Goal: Use online tool/utility: Utilize a website feature to perform a specific function

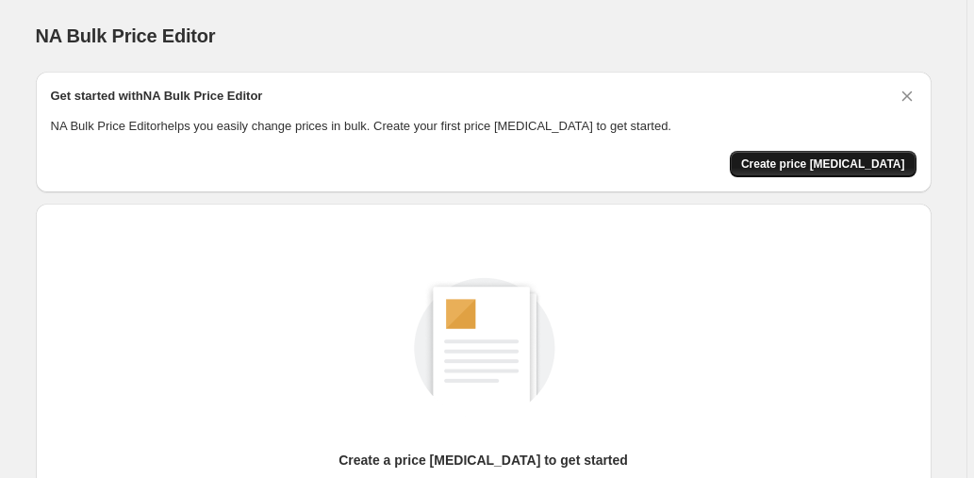
click at [836, 158] on span "Create price [MEDICAL_DATA]" at bounding box center [823, 164] width 164 height 15
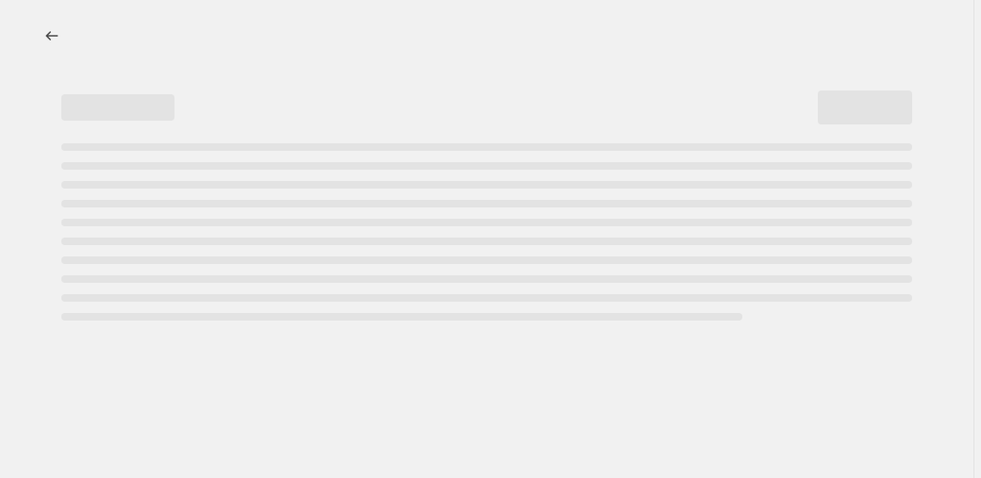
select select "percentage"
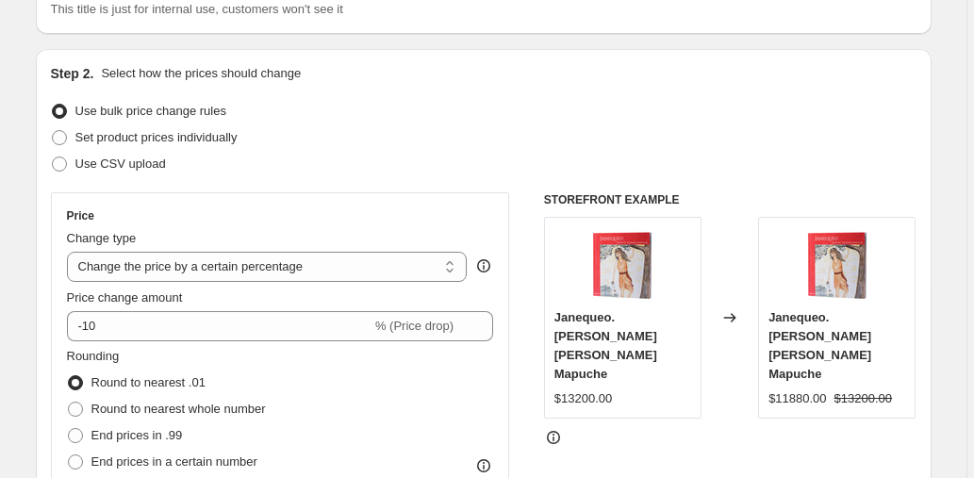
scroll to position [218, 0]
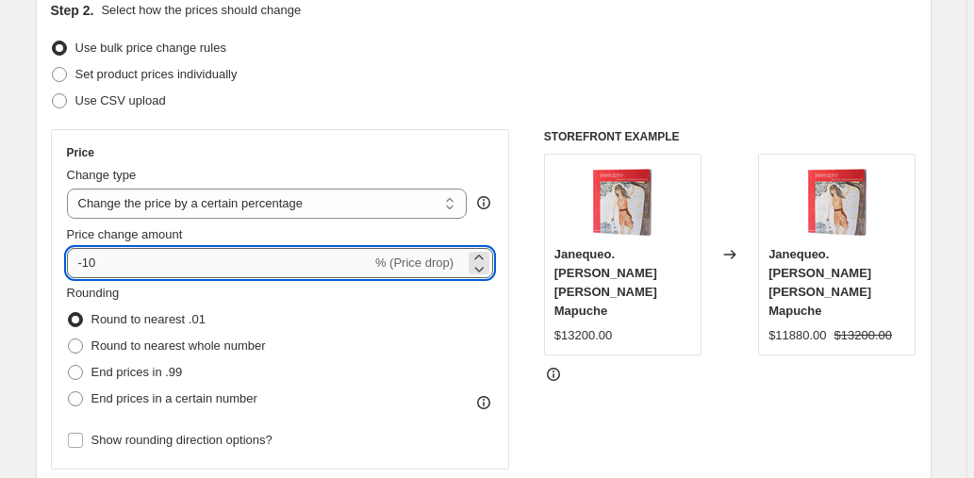
click at [162, 276] on input "-10" at bounding box center [219, 263] width 305 height 30
type input "-1"
type input "-40"
click at [278, 200] on select "Change the price to a certain amount Change the price by a certain amount Chang…" at bounding box center [267, 204] width 401 height 30
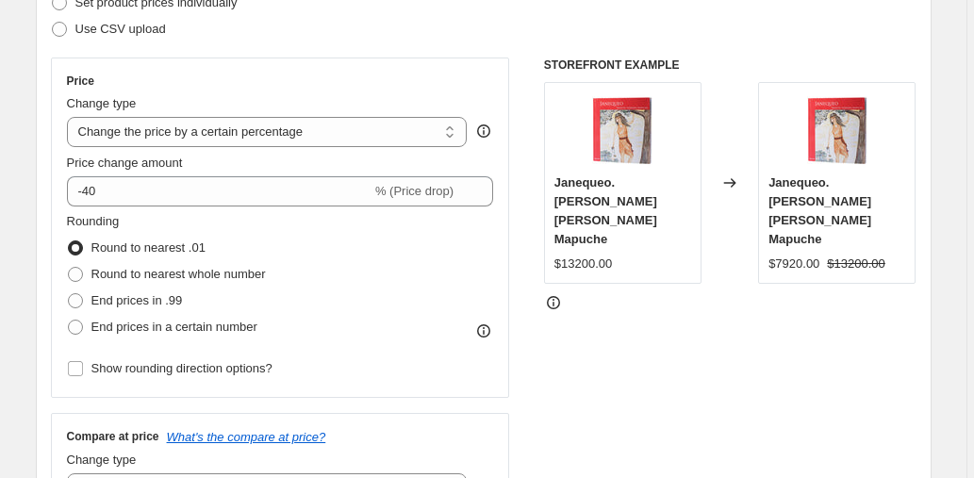
scroll to position [307, 0]
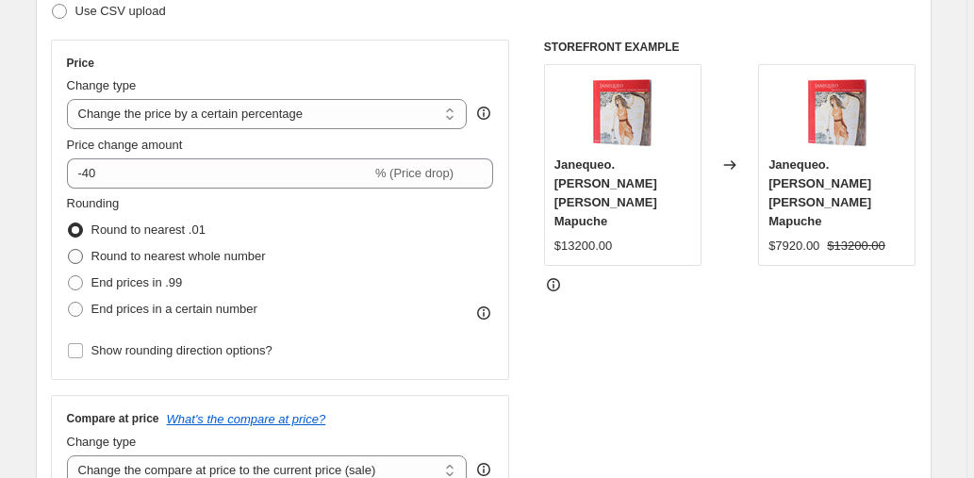
click at [232, 256] on span "Round to nearest whole number" at bounding box center [178, 256] width 174 height 14
click at [69, 250] on input "Round to nearest whole number" at bounding box center [68, 249] width 1 height 1
radio input "true"
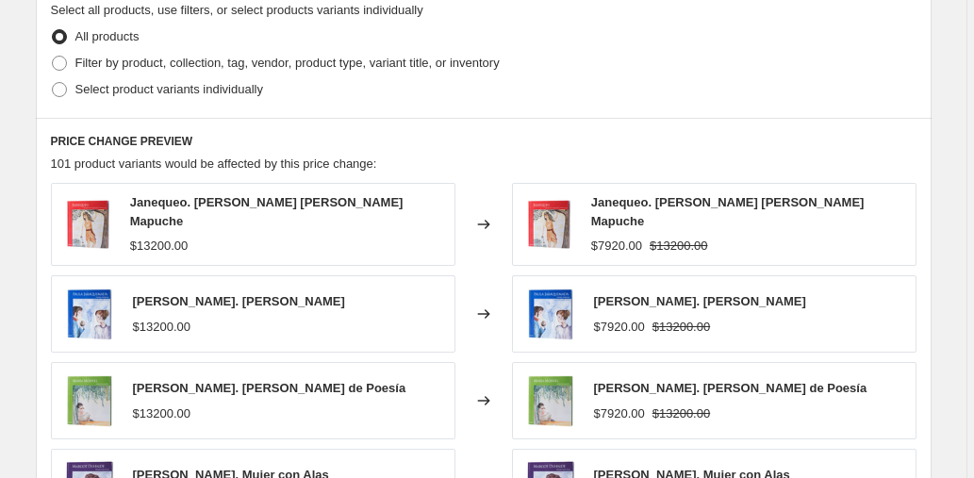
scroll to position [940, 0]
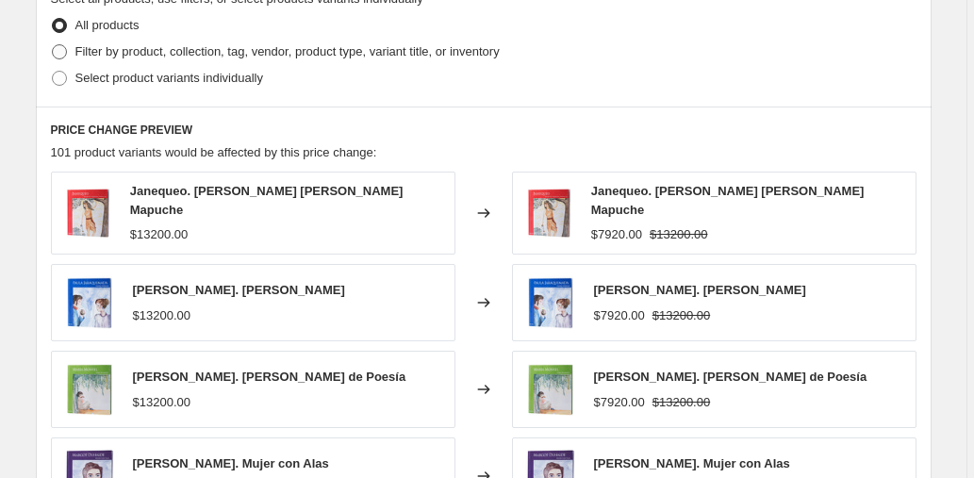
click at [170, 55] on span "Filter by product, collection, tag, vendor, product type, variant title, or inv…" at bounding box center [287, 51] width 424 height 14
click at [53, 45] on input "Filter by product, collection, tag, vendor, product type, variant title, or inv…" at bounding box center [52, 44] width 1 height 1
radio input "true"
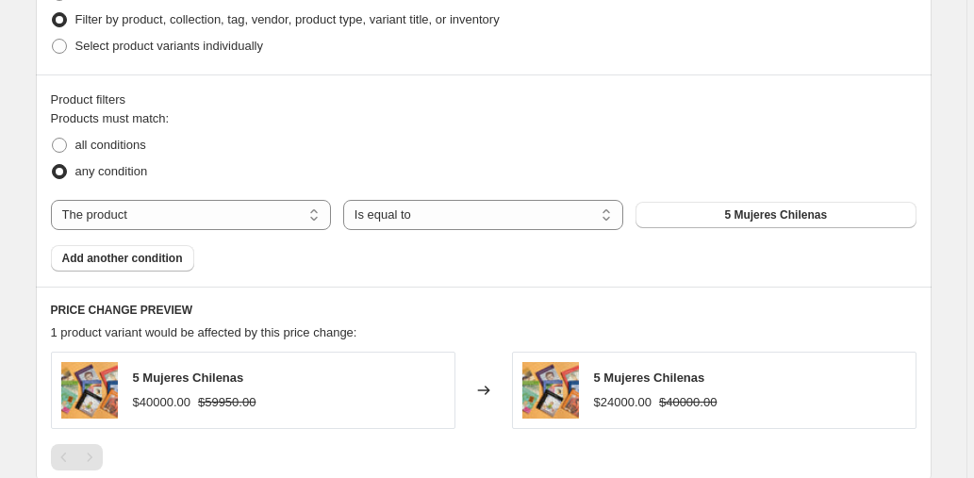
scroll to position [902, 0]
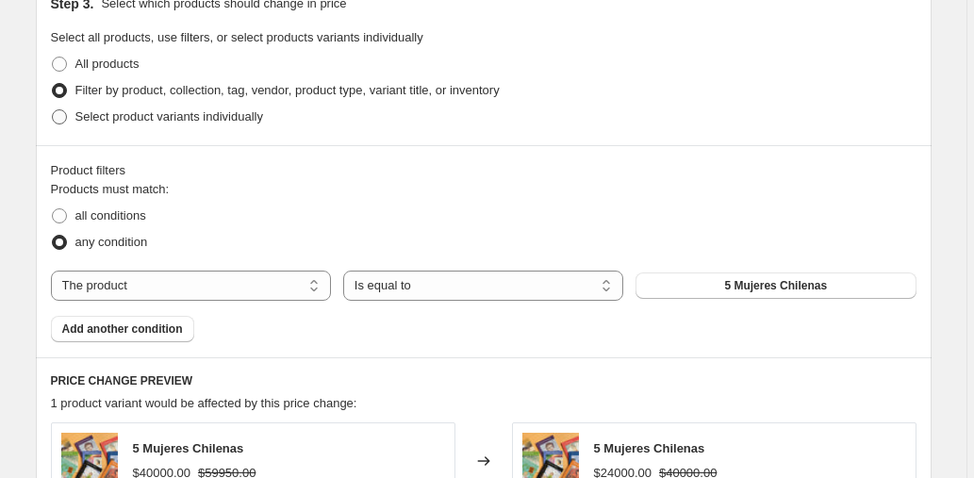
click at [170, 117] on span "Select product variants individually" at bounding box center [169, 116] width 188 height 14
click at [53, 110] on input "Select product variants individually" at bounding box center [52, 109] width 1 height 1
radio input "true"
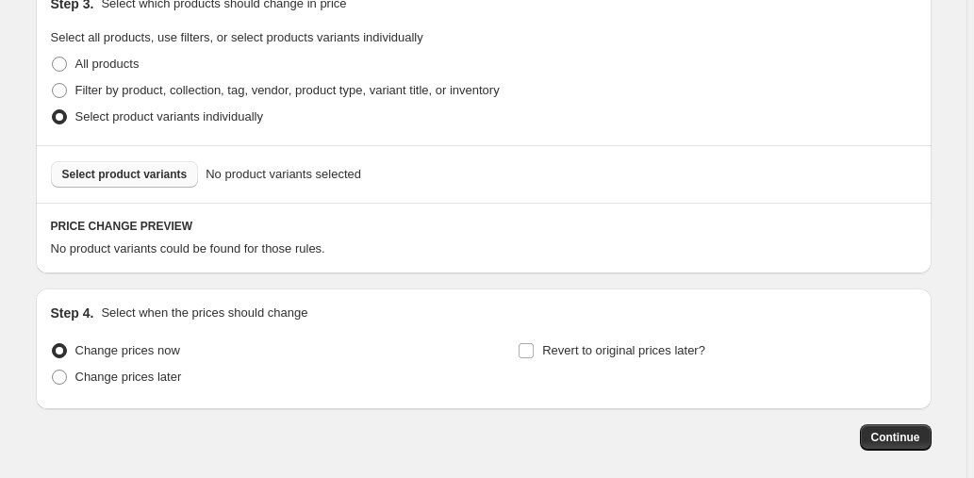
click at [157, 175] on span "Select product variants" at bounding box center [124, 174] width 125 height 15
click at [63, 60] on span at bounding box center [59, 64] width 15 height 15
click at [53, 58] on input "All products" at bounding box center [52, 57] width 1 height 1
radio input "true"
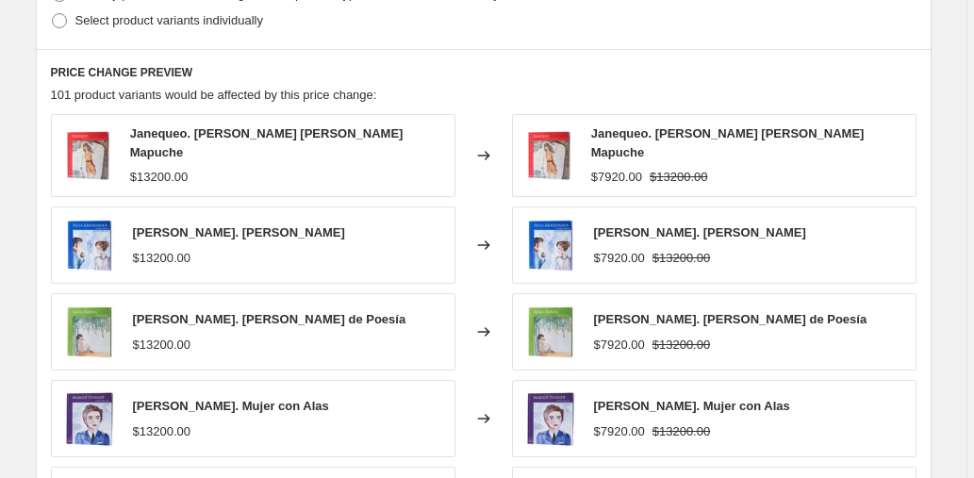
scroll to position [1407, 0]
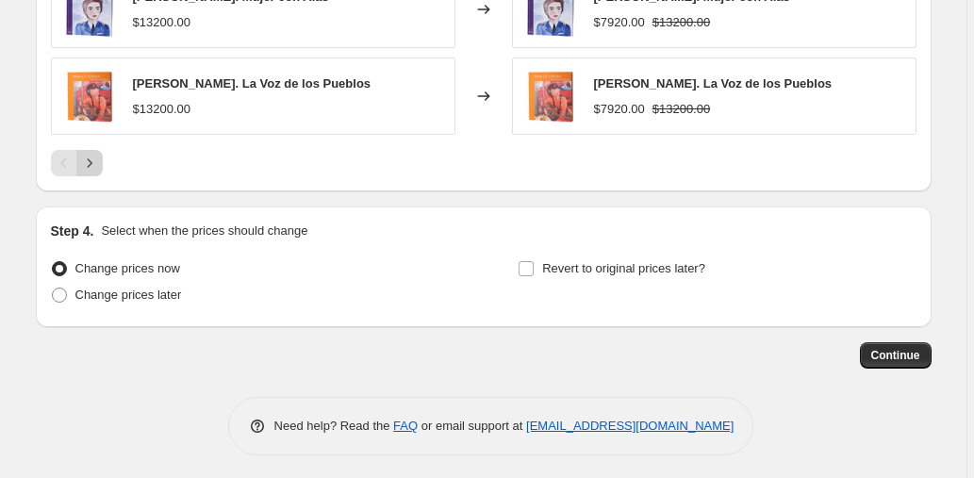
click at [99, 157] on icon "Next" at bounding box center [89, 163] width 19 height 19
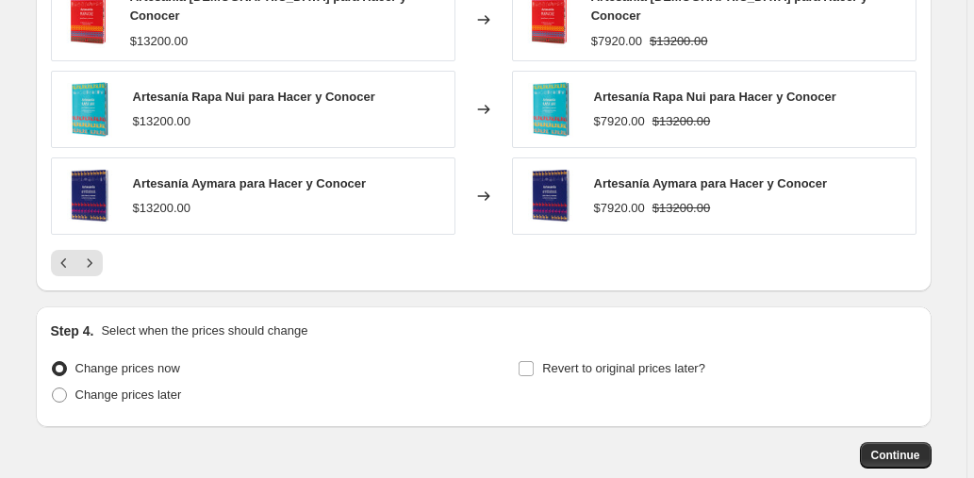
scroll to position [1340, 0]
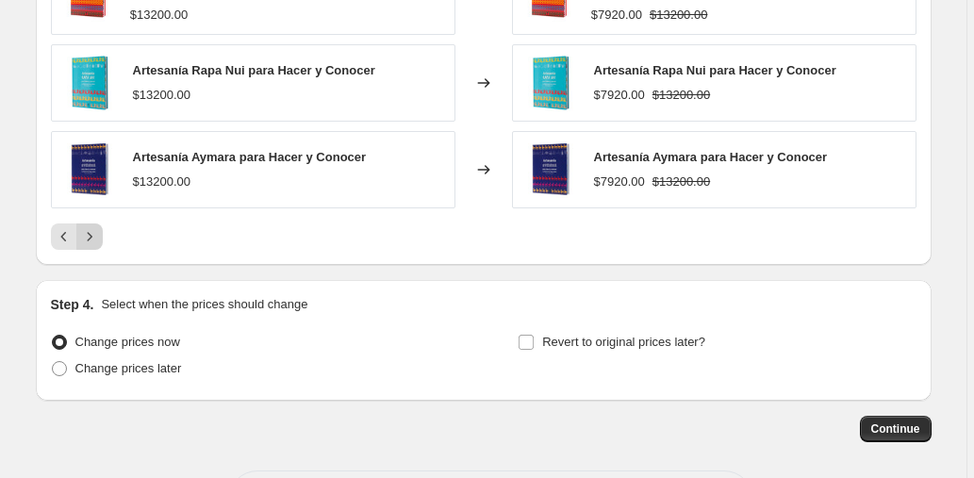
click at [90, 227] on icon "Next" at bounding box center [89, 236] width 19 height 19
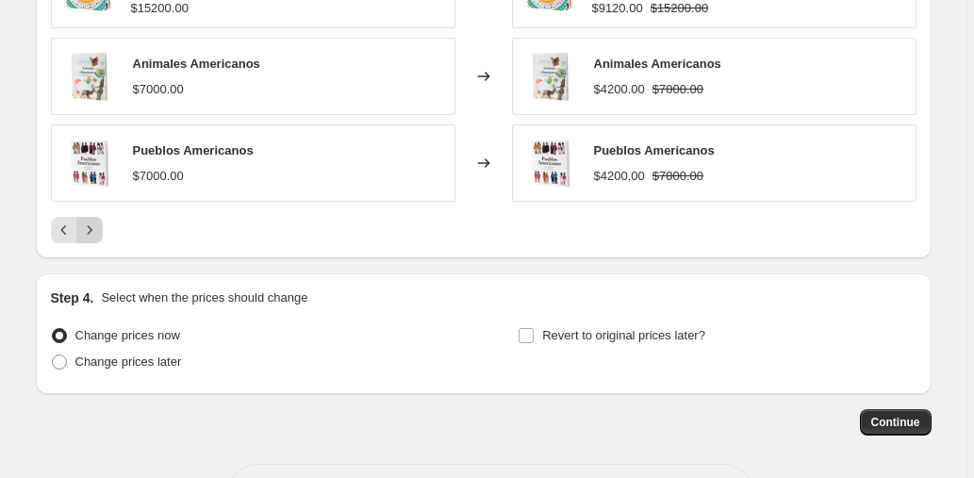
click at [92, 225] on icon "Next" at bounding box center [89, 230] width 19 height 19
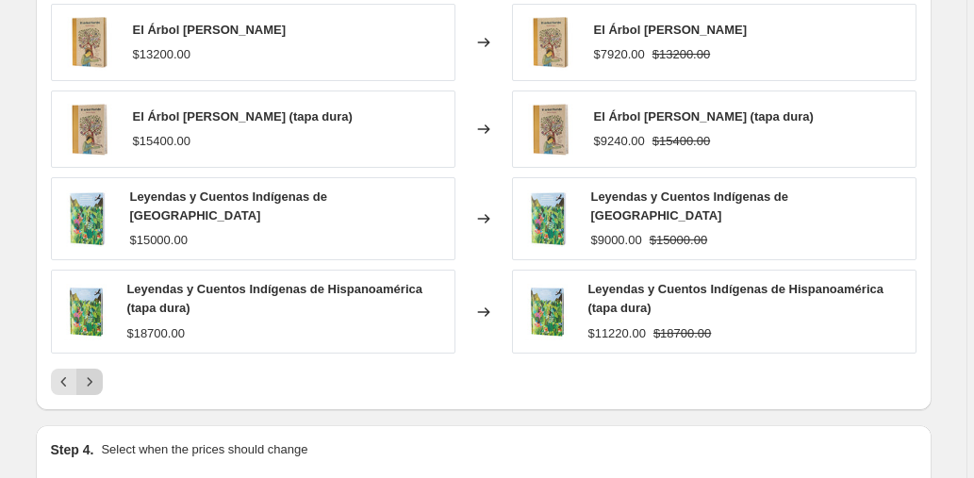
scroll to position [1163, 0]
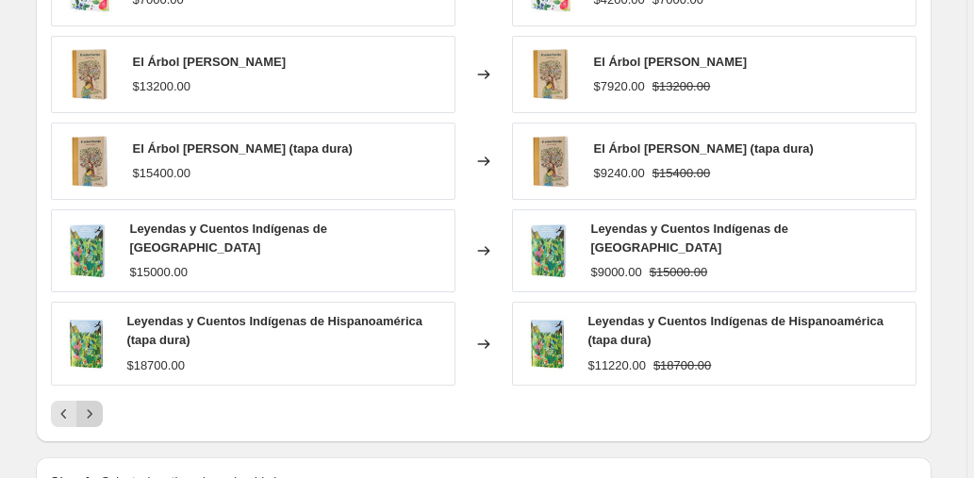
click at [92, 405] on icon "Next" at bounding box center [89, 414] width 19 height 19
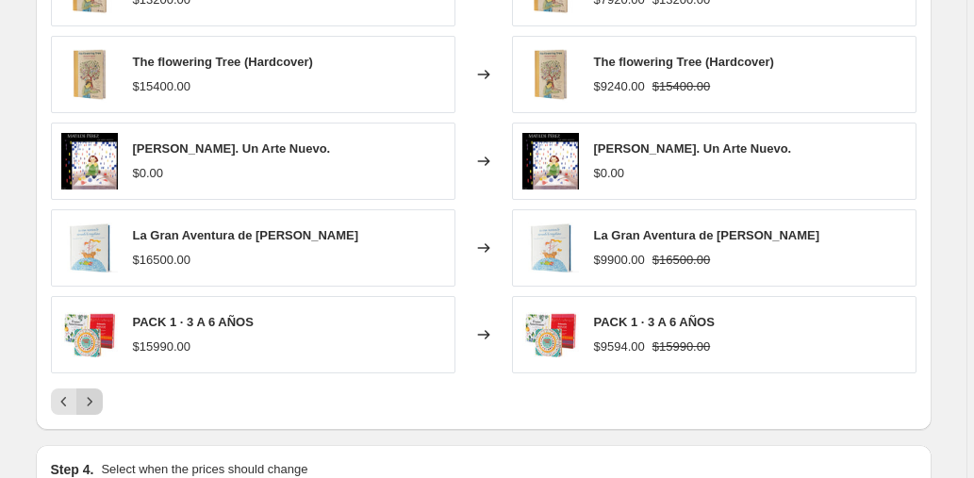
click at [92, 402] on icon "Next" at bounding box center [89, 401] width 19 height 19
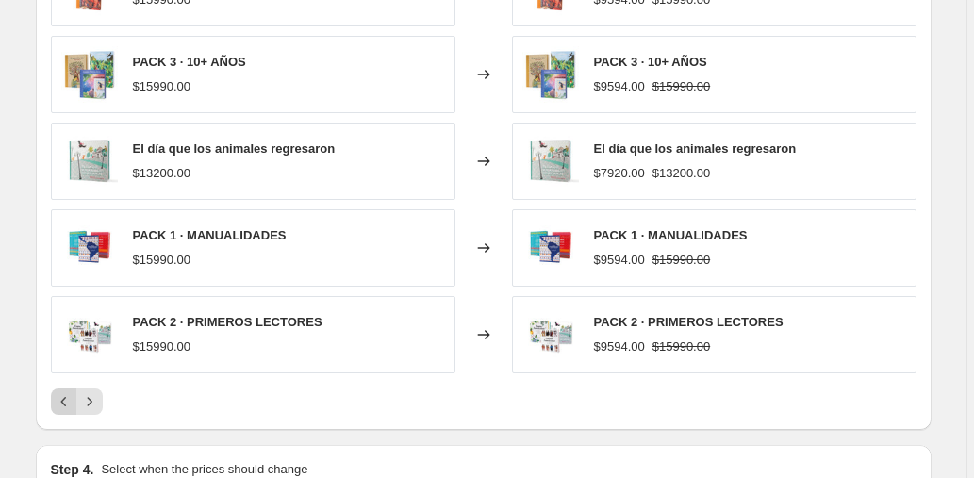
click at [63, 406] on icon "Previous" at bounding box center [64, 401] width 19 height 19
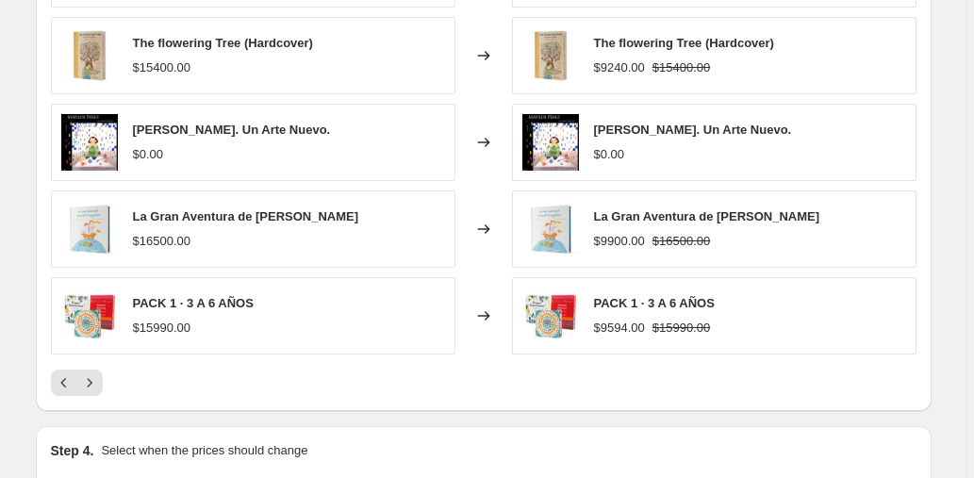
scroll to position [1206, 0]
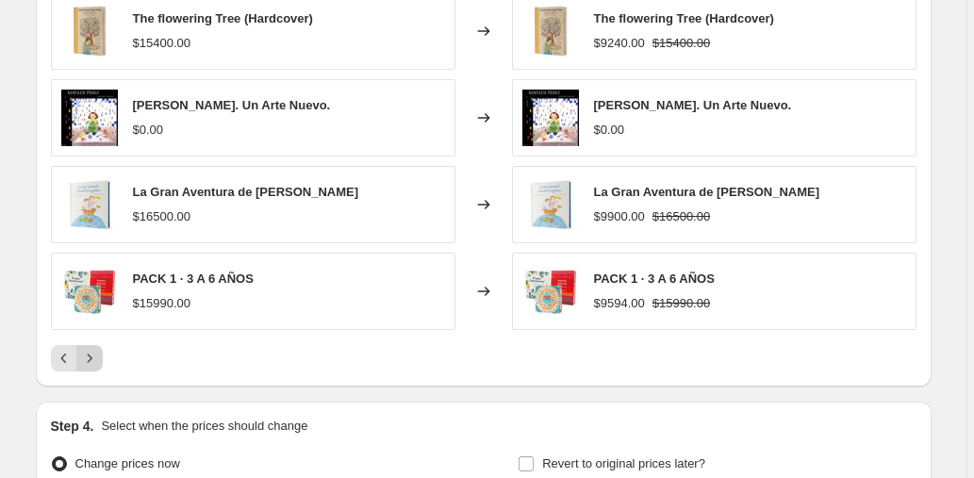
click at [93, 356] on icon "Next" at bounding box center [89, 358] width 19 height 19
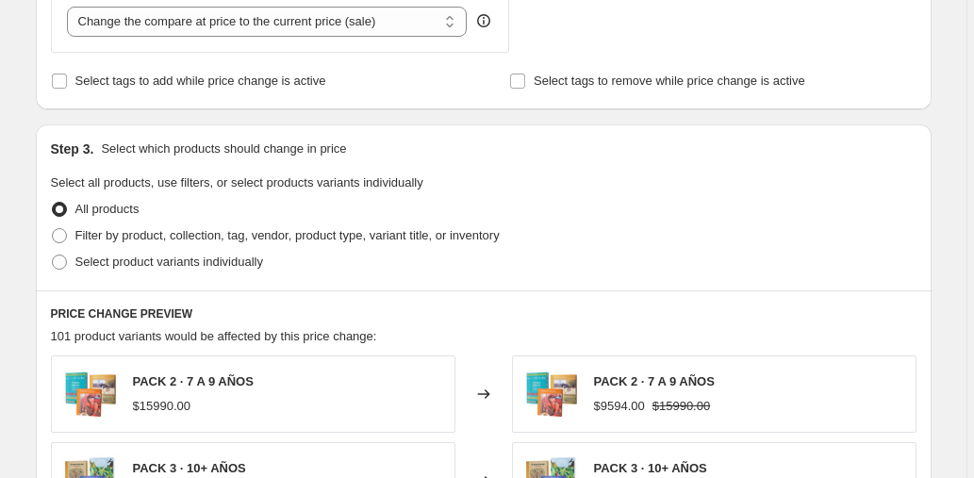
scroll to position [765, 0]
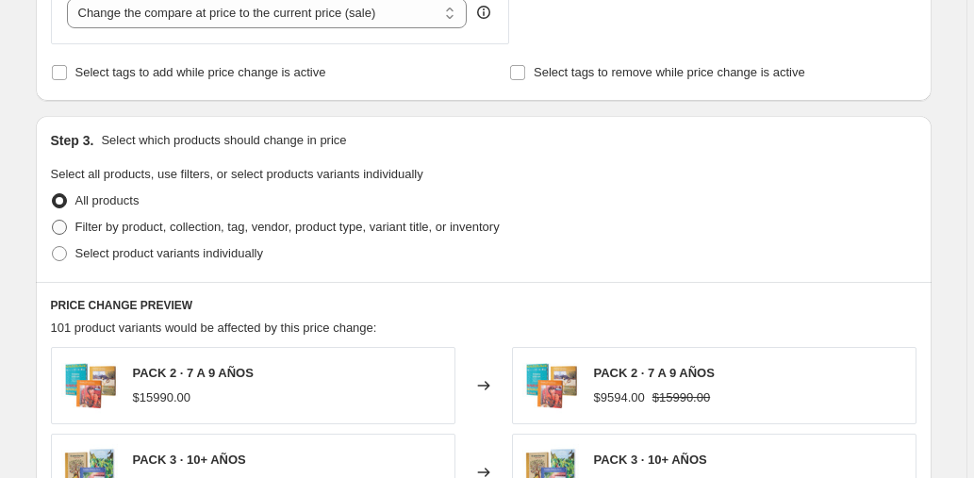
click at [124, 236] on span "Filter by product, collection, tag, vendor, product type, variant title, or inv…" at bounding box center [287, 227] width 424 height 19
click at [53, 221] on input "Filter by product, collection, tag, vendor, product type, variant title, or inv…" at bounding box center [52, 220] width 1 height 1
radio input "true"
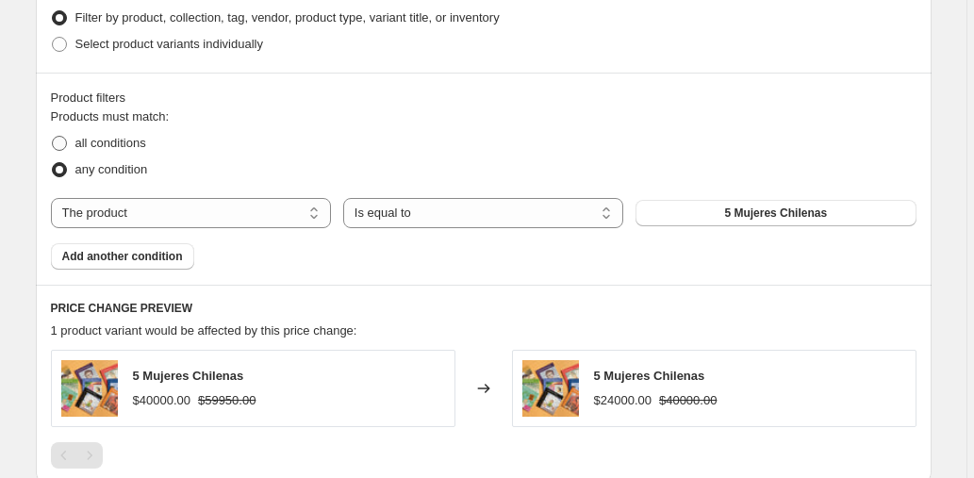
scroll to position [883, 0]
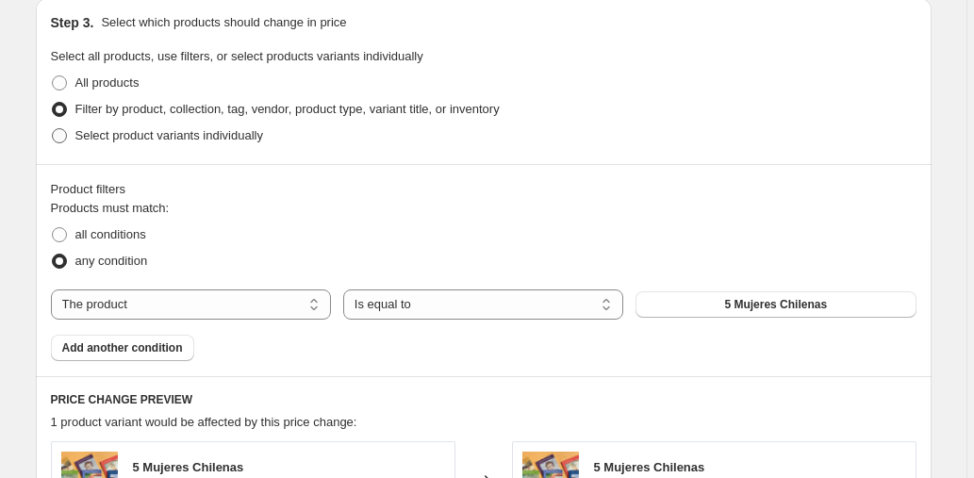
click at [112, 138] on span "Select product variants individually" at bounding box center [169, 135] width 188 height 14
click at [53, 129] on input "Select product variants individually" at bounding box center [52, 128] width 1 height 1
radio input "true"
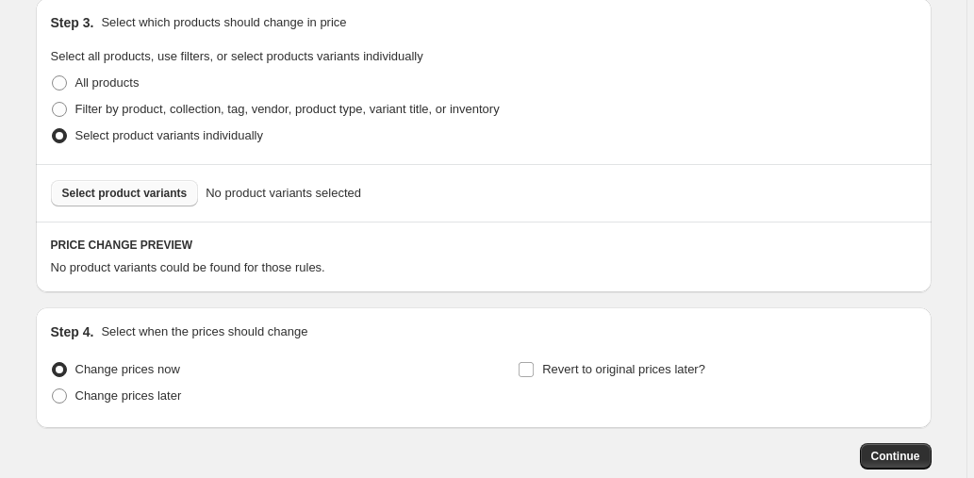
click at [182, 203] on button "Select product variants" at bounding box center [125, 193] width 148 height 26
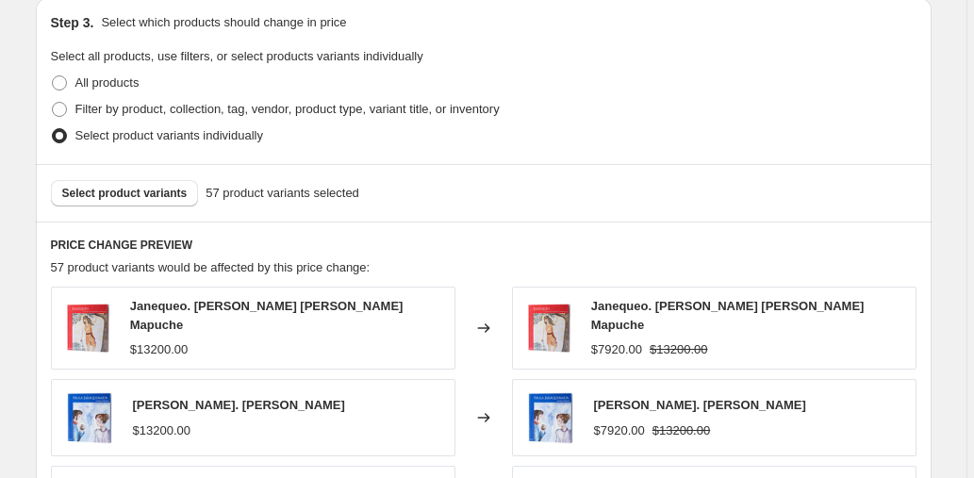
scroll to position [1465, 0]
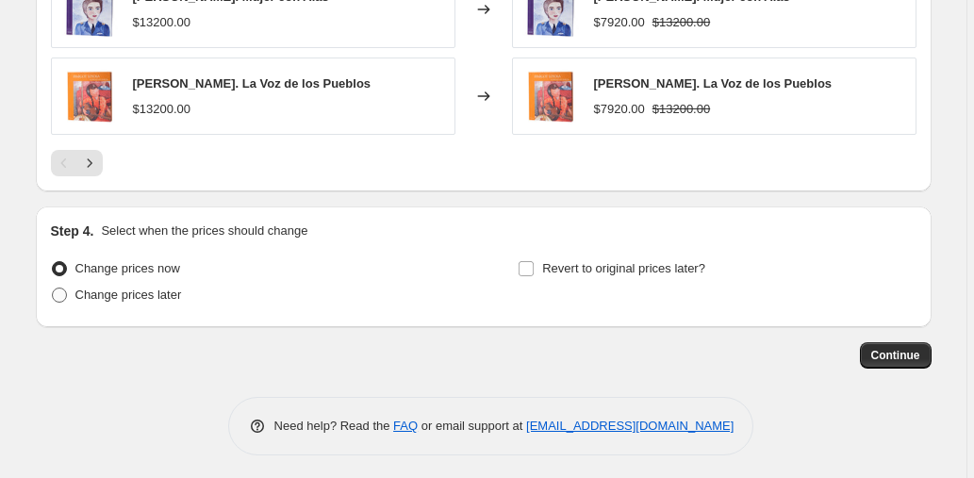
click at [174, 300] on label "Change prices later" at bounding box center [116, 295] width 131 height 26
click at [53, 289] on input "Change prices later" at bounding box center [52, 288] width 1 height 1
radio input "true"
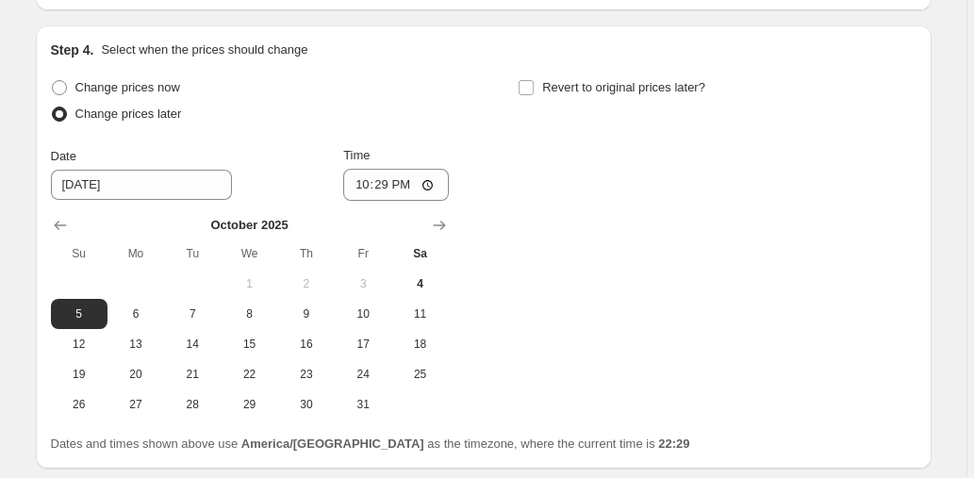
scroll to position [1652, 0]
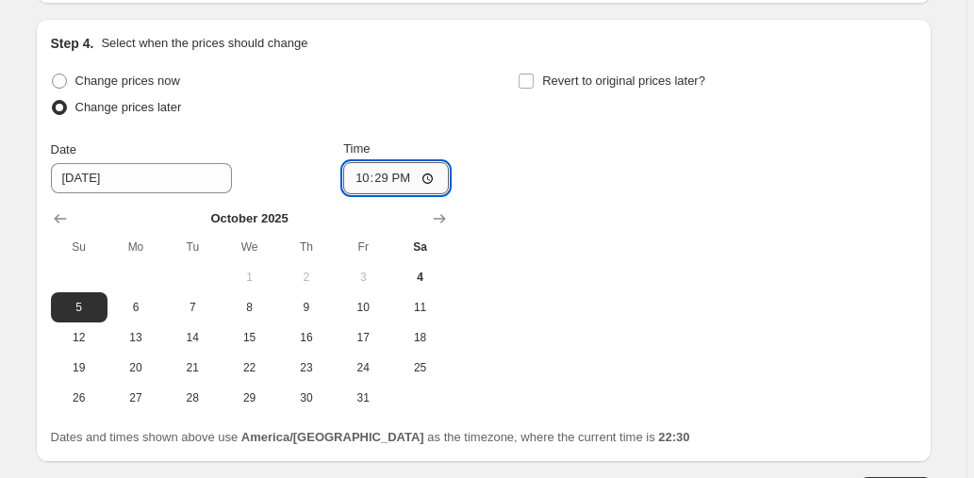
click at [381, 174] on input "22:29" at bounding box center [396, 178] width 106 height 32
click at [406, 174] on input "22:29" at bounding box center [396, 178] width 106 height 32
click at [383, 172] on input "22:29" at bounding box center [396, 178] width 106 height 32
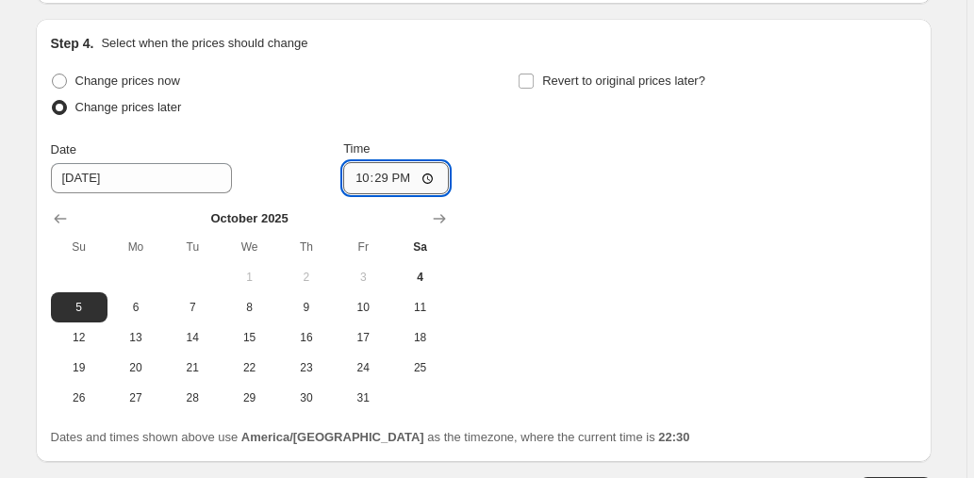
click at [383, 172] on input "22:29" at bounding box center [396, 178] width 106 height 32
type input "18:30"
click at [506, 214] on div "Change prices now Change prices later Date [DATE] Time 18:[DATE] Mo Tu We Th Fr…" at bounding box center [484, 240] width 866 height 345
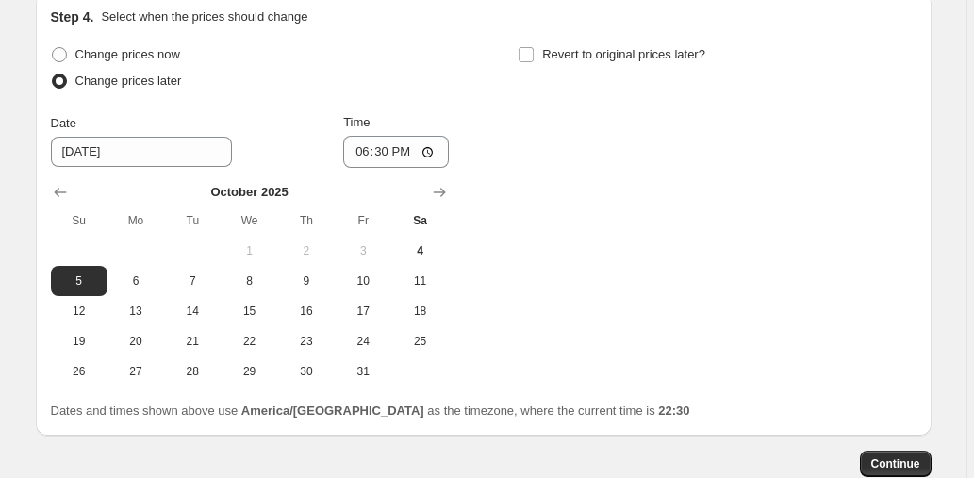
scroll to position [1696, 0]
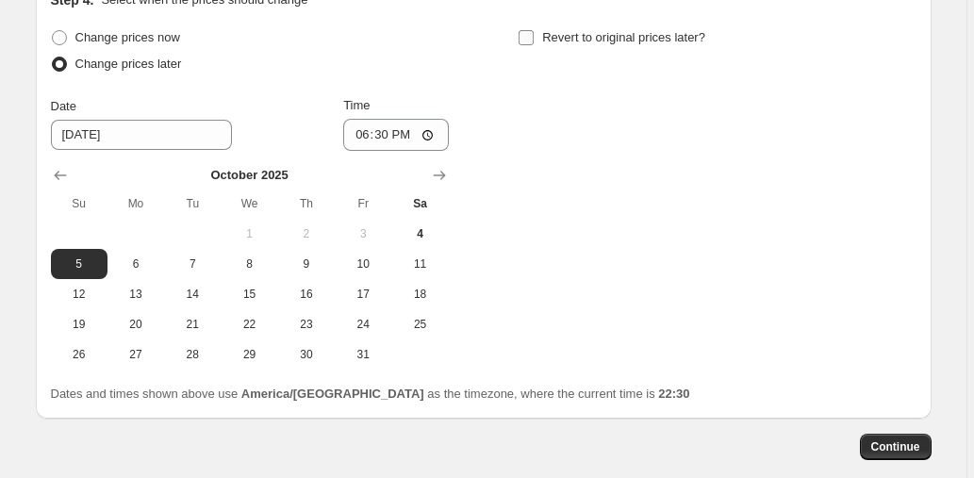
click at [545, 32] on span "Revert to original prices later?" at bounding box center [623, 37] width 163 height 14
click at [534, 32] on input "Revert to original prices later?" at bounding box center [526, 37] width 15 height 15
checkbox input "true"
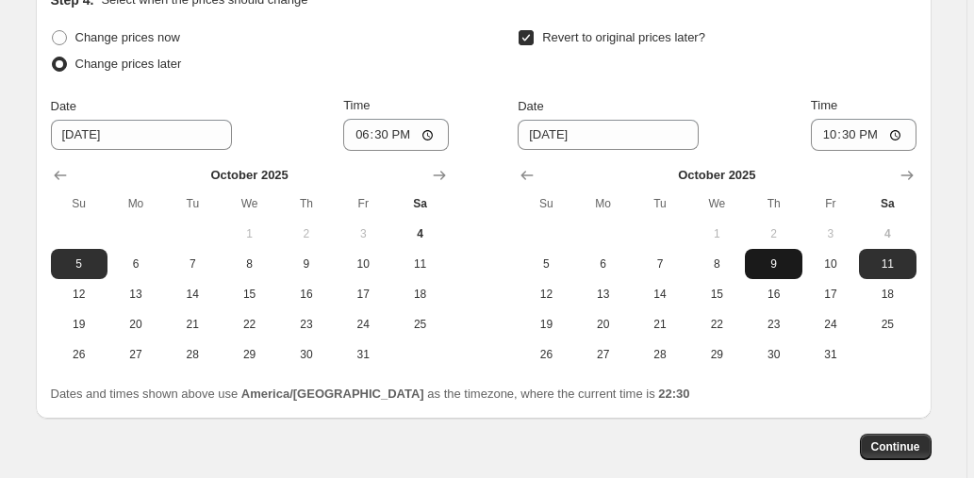
click at [767, 257] on span "9" at bounding box center [773, 264] width 41 height 15
type input "[DATE]"
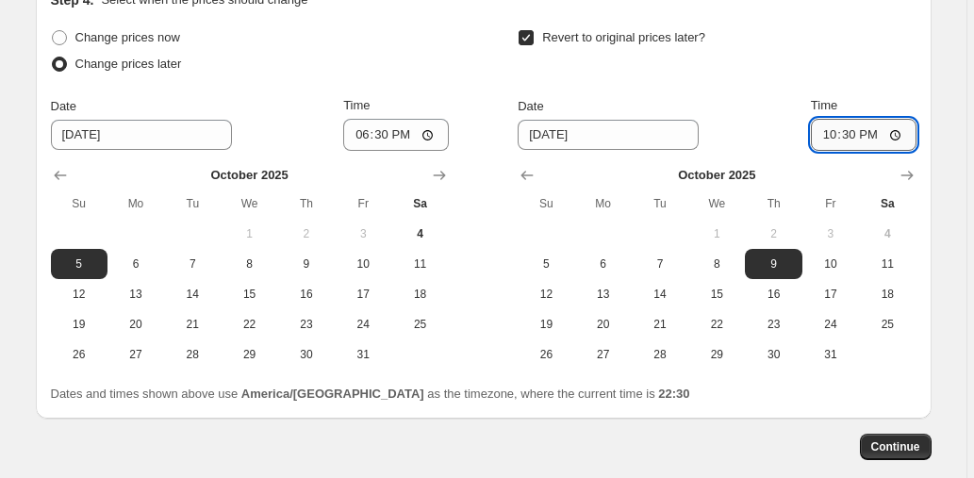
click at [851, 130] on input "22:30" at bounding box center [864, 135] width 106 height 32
type input "00:00"
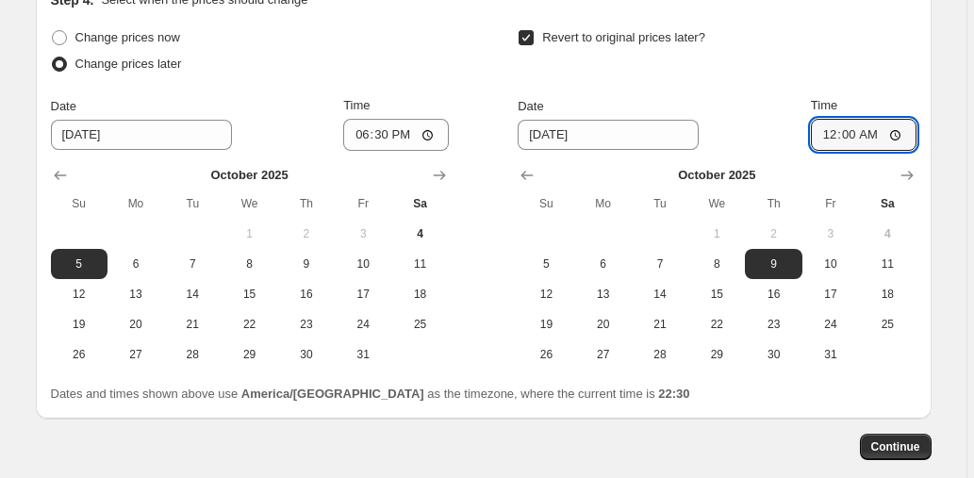
click at [799, 121] on div "Date [DATE] Time 00:00" at bounding box center [717, 123] width 398 height 55
click at [891, 443] on span "Continue" at bounding box center [895, 446] width 49 height 15
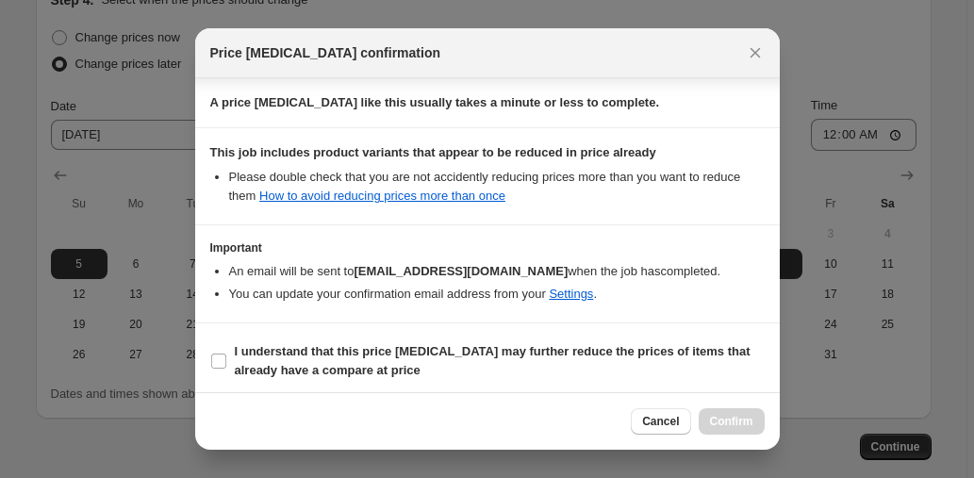
scroll to position [312, 0]
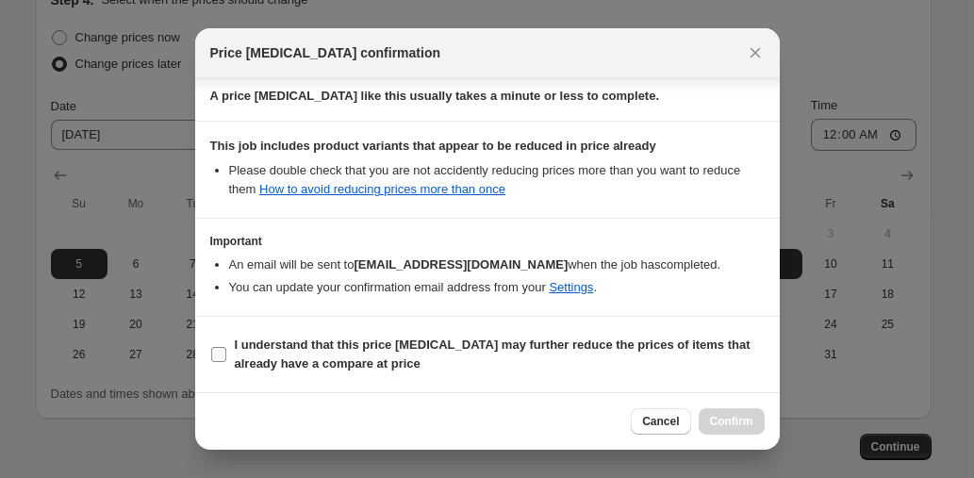
click at [306, 374] on label "I understand that this price [MEDICAL_DATA] may further reduce the prices of it…" at bounding box center [487, 354] width 554 height 45
click at [226, 362] on input "I understand that this price [MEDICAL_DATA] may further reduce the prices of it…" at bounding box center [218, 354] width 15 height 15
checkbox input "true"
click at [728, 414] on span "Confirm" at bounding box center [731, 421] width 43 height 15
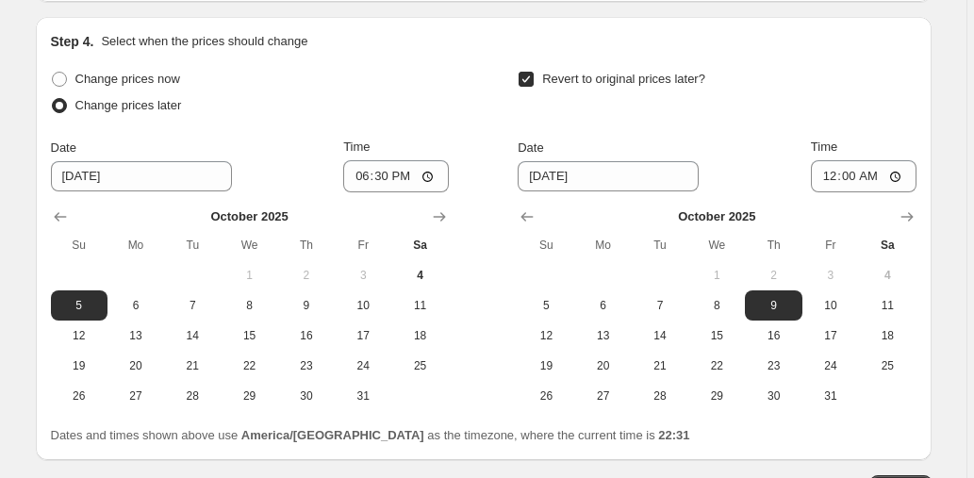
scroll to position [1883, 0]
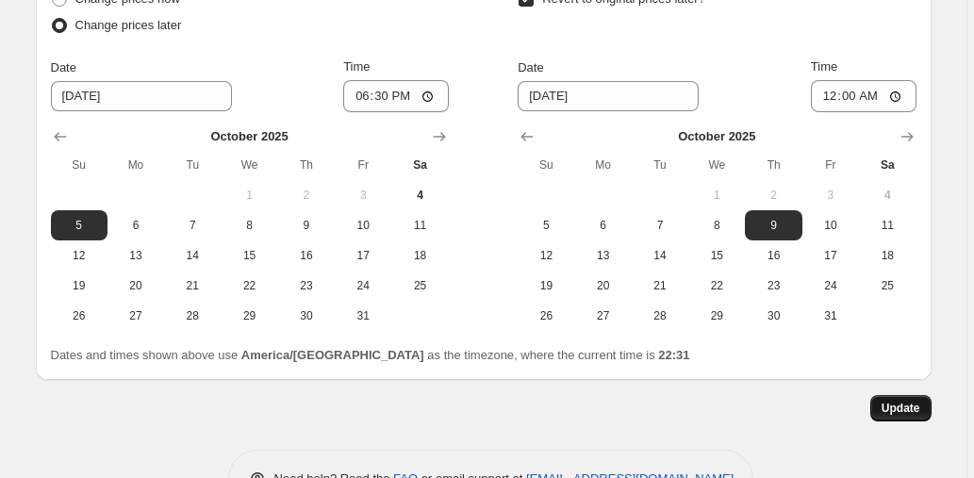
click at [907, 401] on span "Update" at bounding box center [901, 408] width 39 height 15
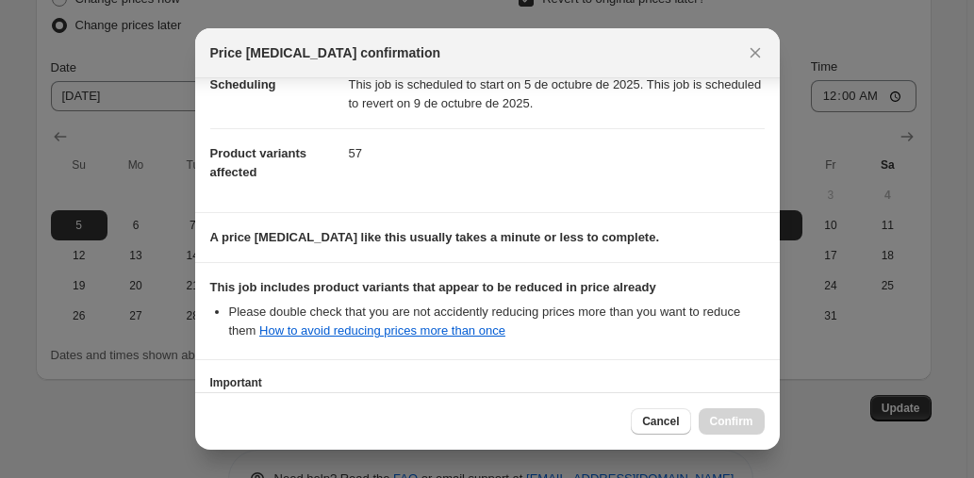
scroll to position [312, 0]
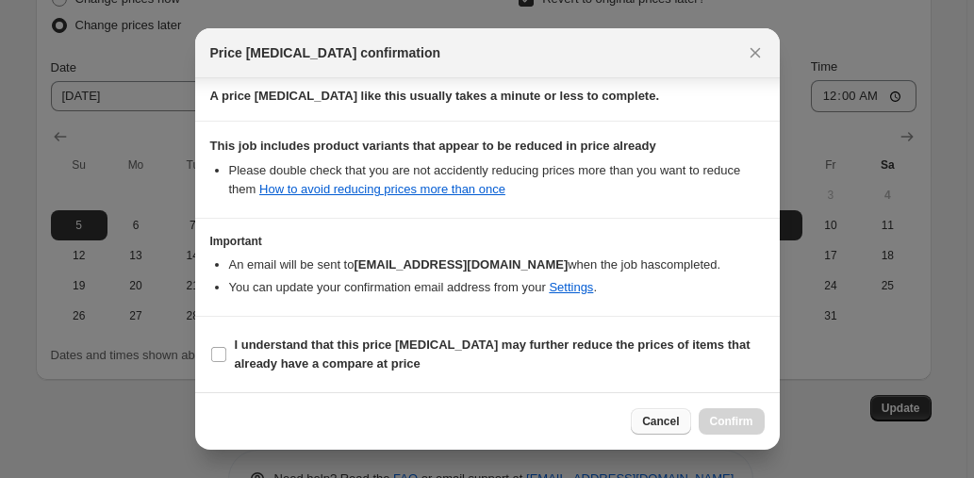
click at [679, 424] on button "Cancel" at bounding box center [660, 421] width 59 height 26
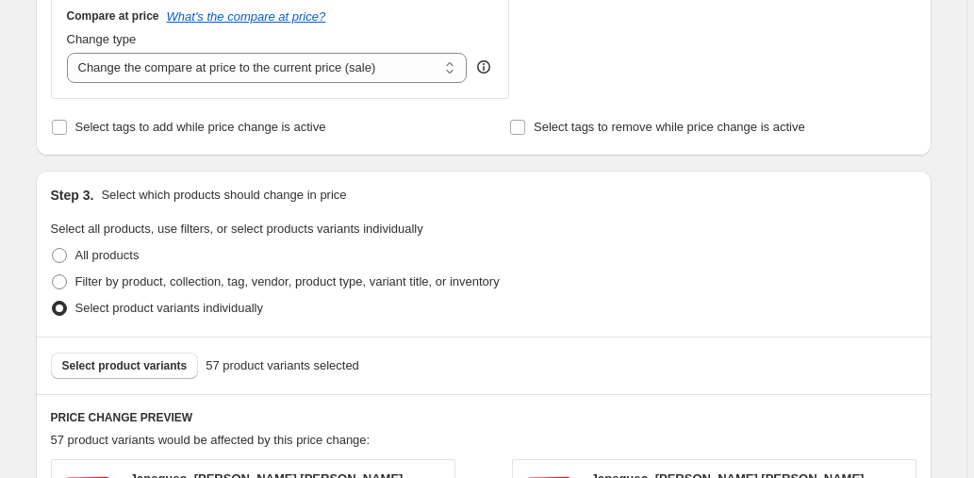
scroll to position [855, 0]
